Goal: Task Accomplishment & Management: Manage account settings

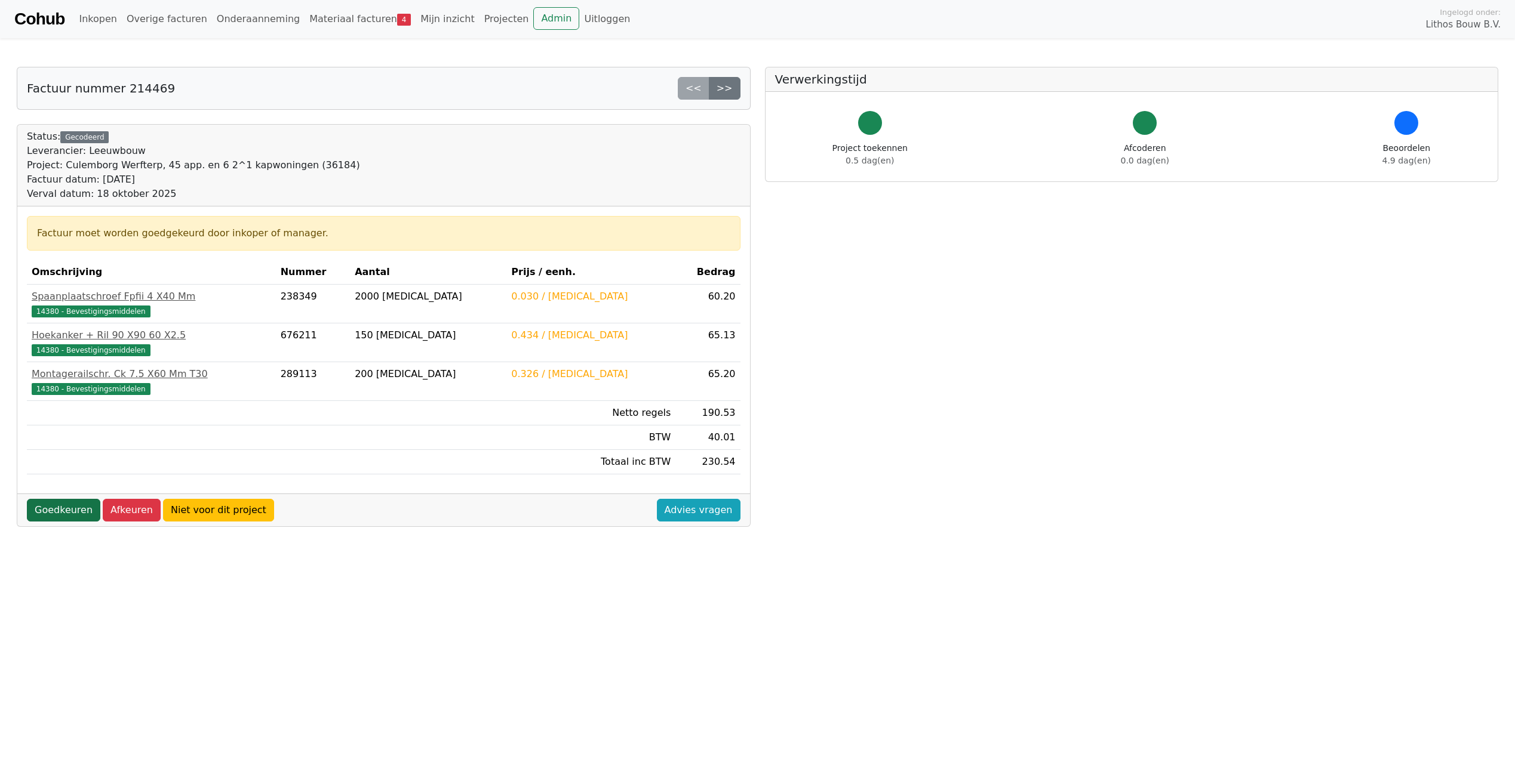
click at [69, 514] on link "Goedkeuren" at bounding box center [63, 510] width 73 height 23
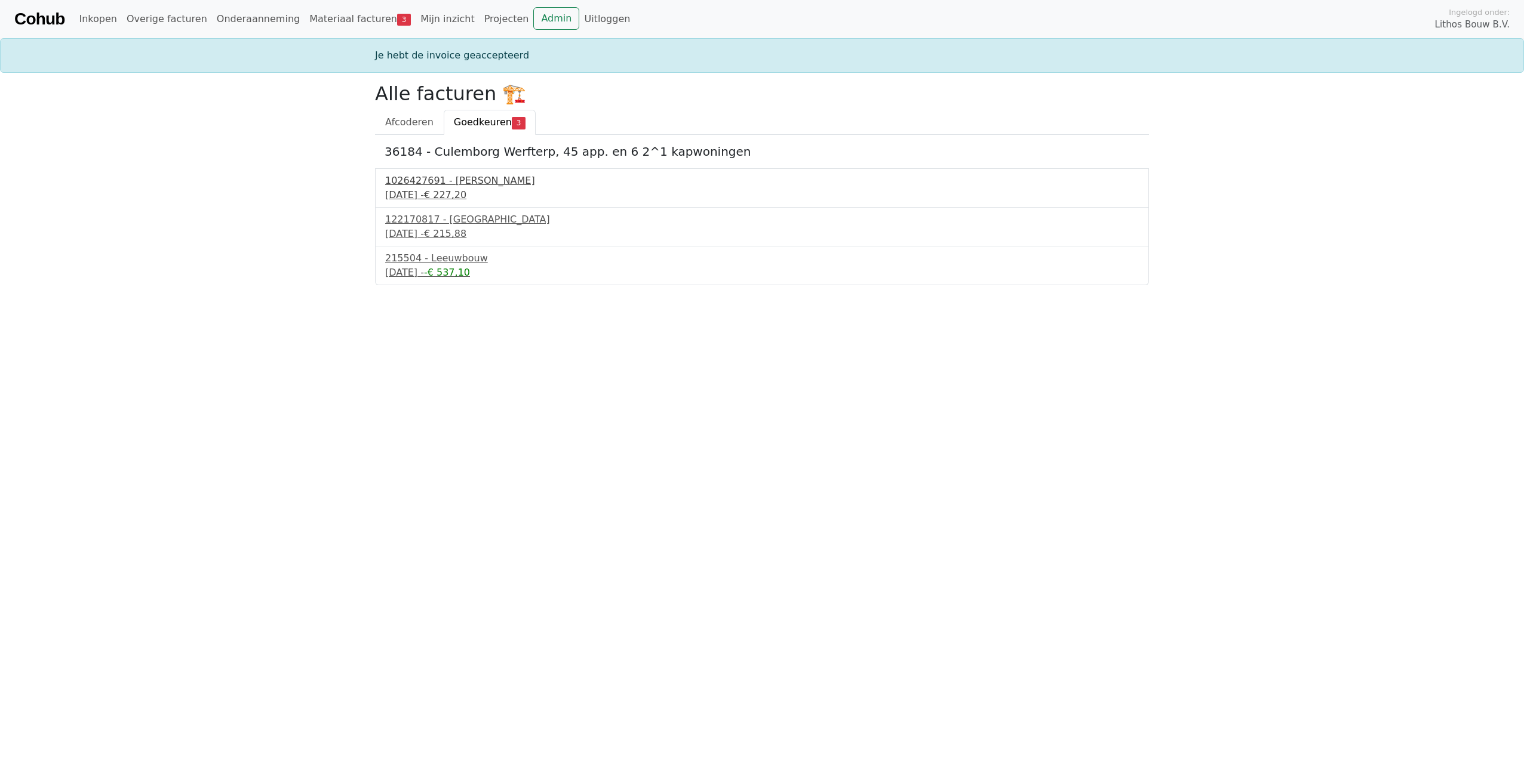
click at [421, 184] on div "1026427691 - Boels Verhuur" at bounding box center [762, 181] width 754 height 15
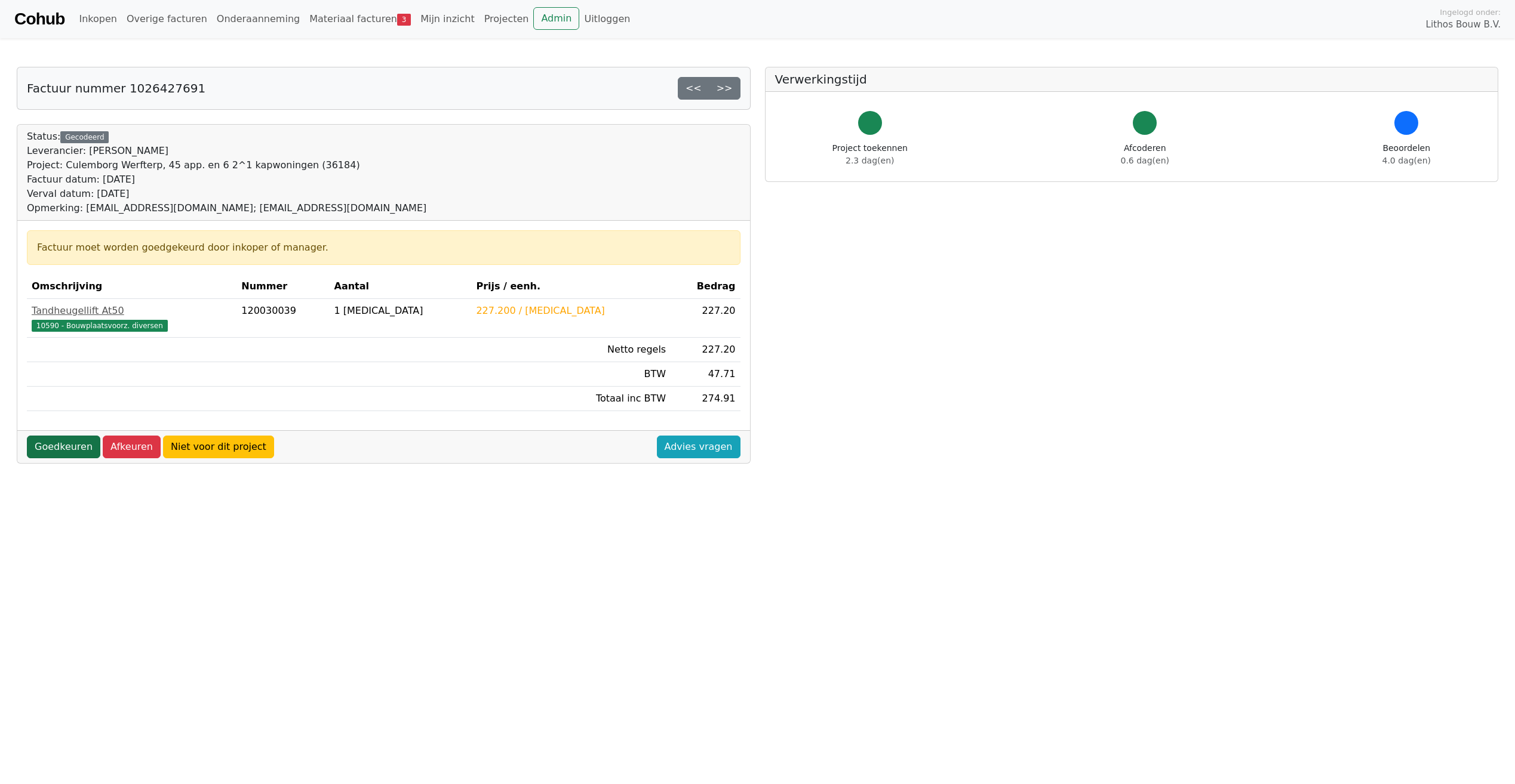
click at [55, 450] on link "Goedkeuren" at bounding box center [63, 447] width 73 height 23
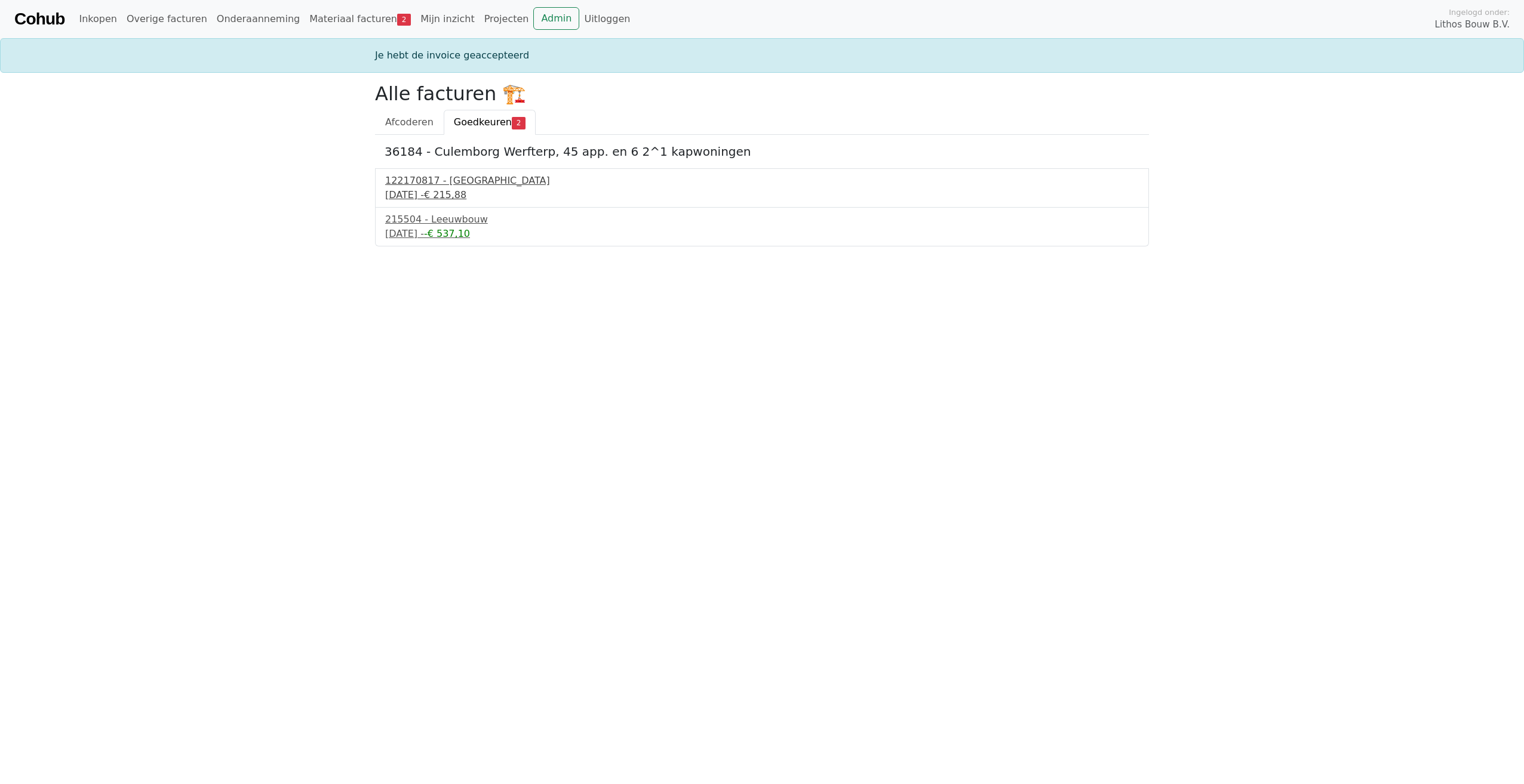
click at [431, 189] on div "[DATE] - € 215,88" at bounding box center [762, 195] width 754 height 15
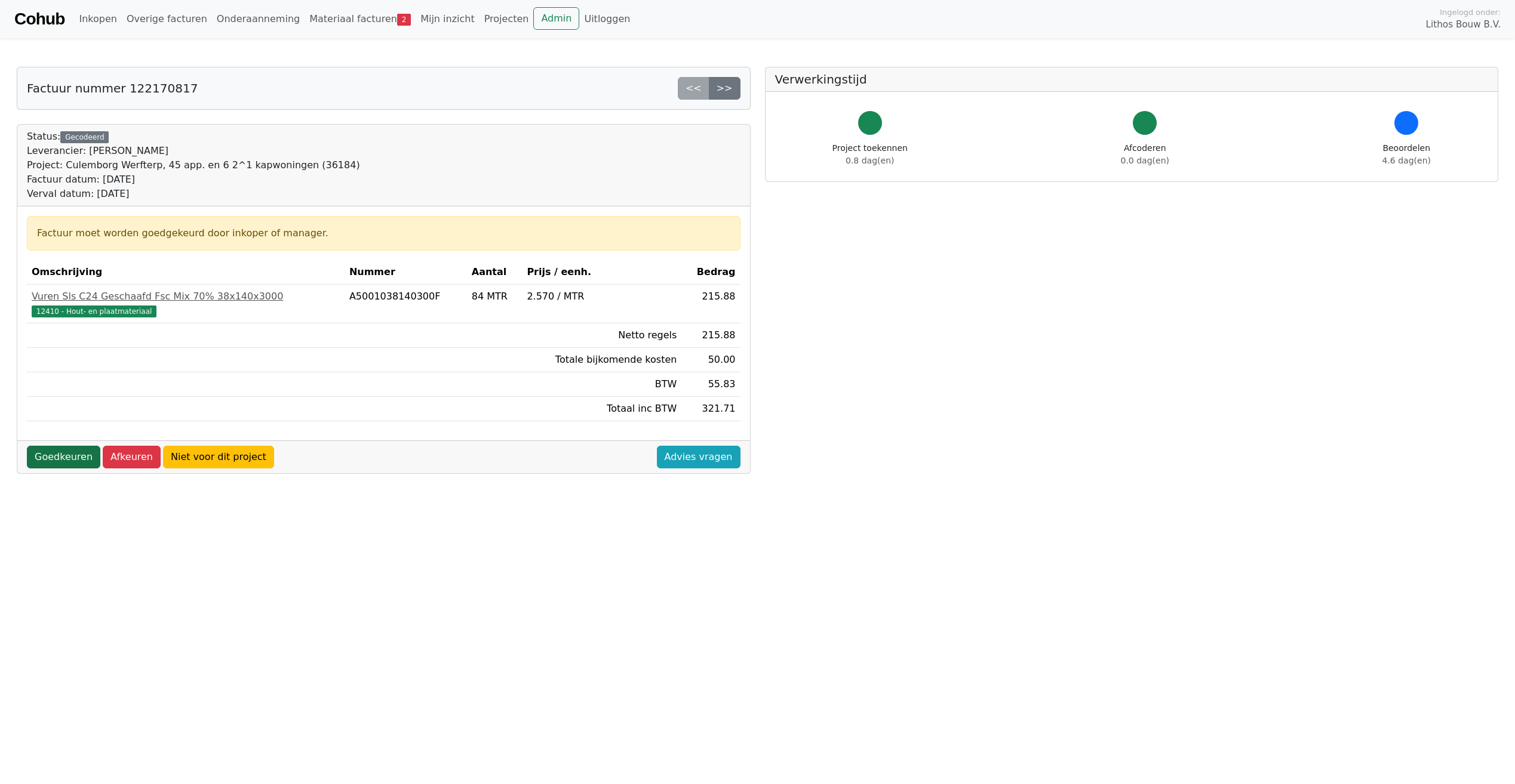
click at [47, 456] on link "Goedkeuren" at bounding box center [63, 457] width 73 height 23
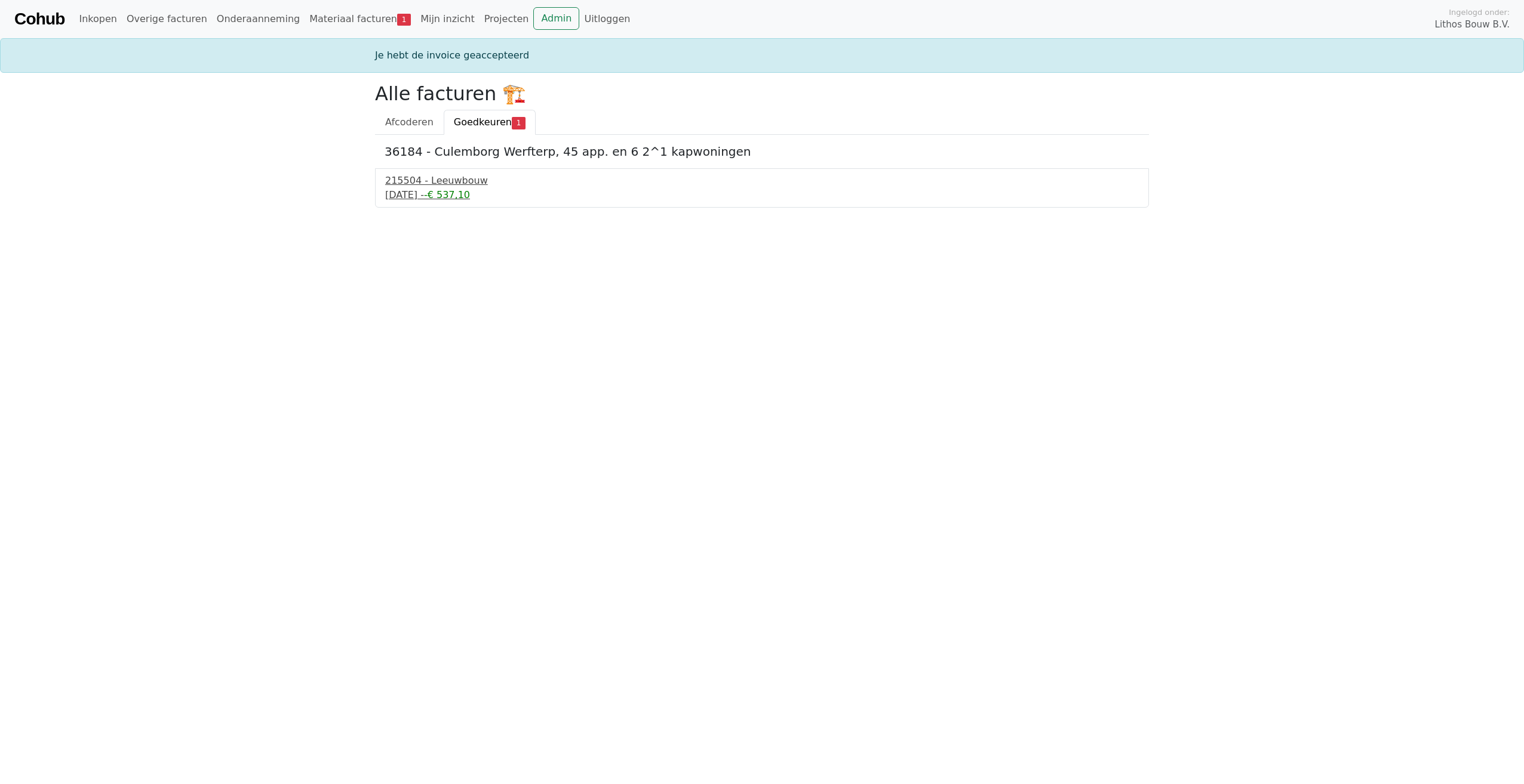
click at [457, 195] on div "19 september 2025 - -€ 537,10" at bounding box center [762, 195] width 754 height 15
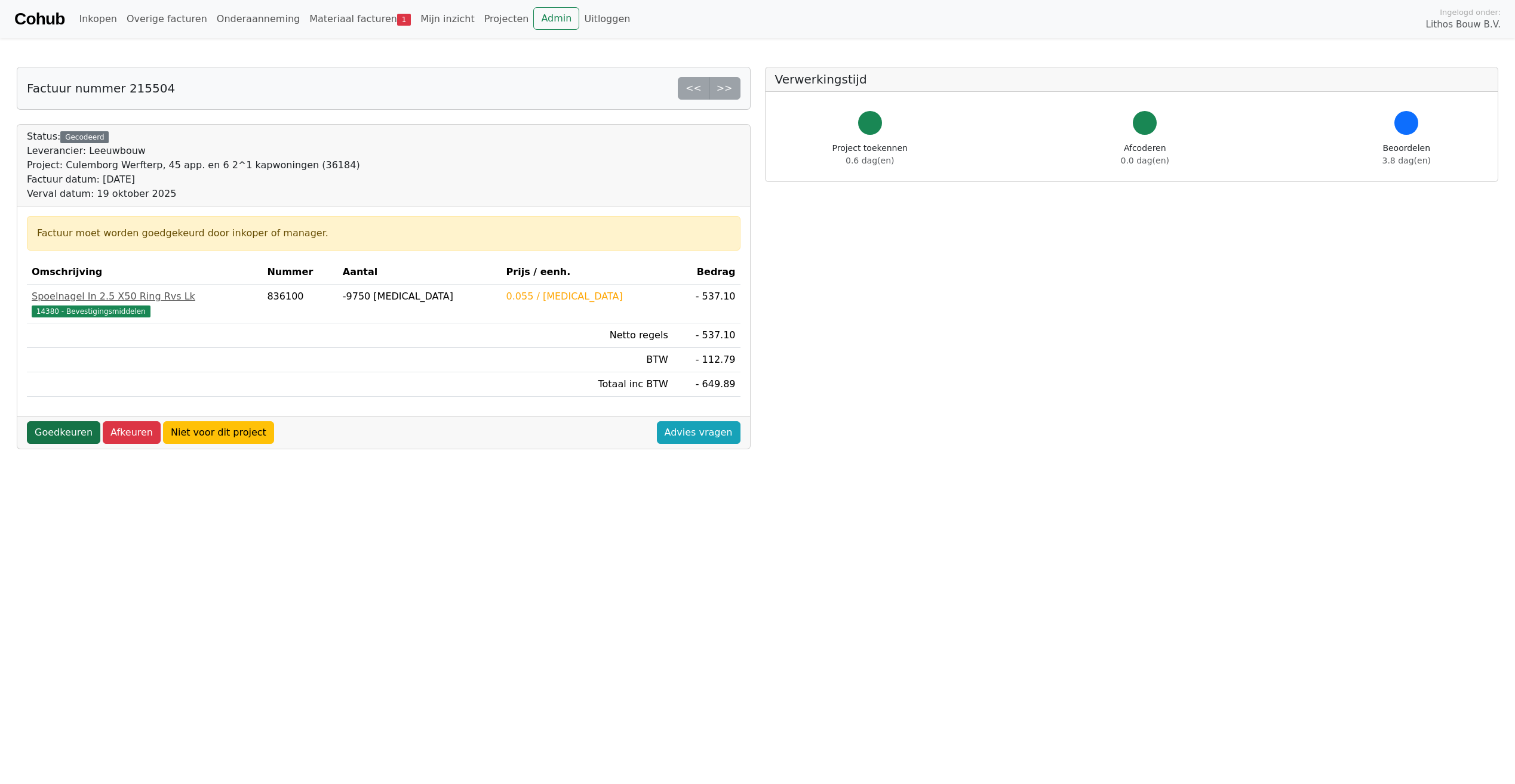
click at [76, 431] on link "Goedkeuren" at bounding box center [63, 433] width 73 height 23
